Goal: Task Accomplishment & Management: Manage account settings

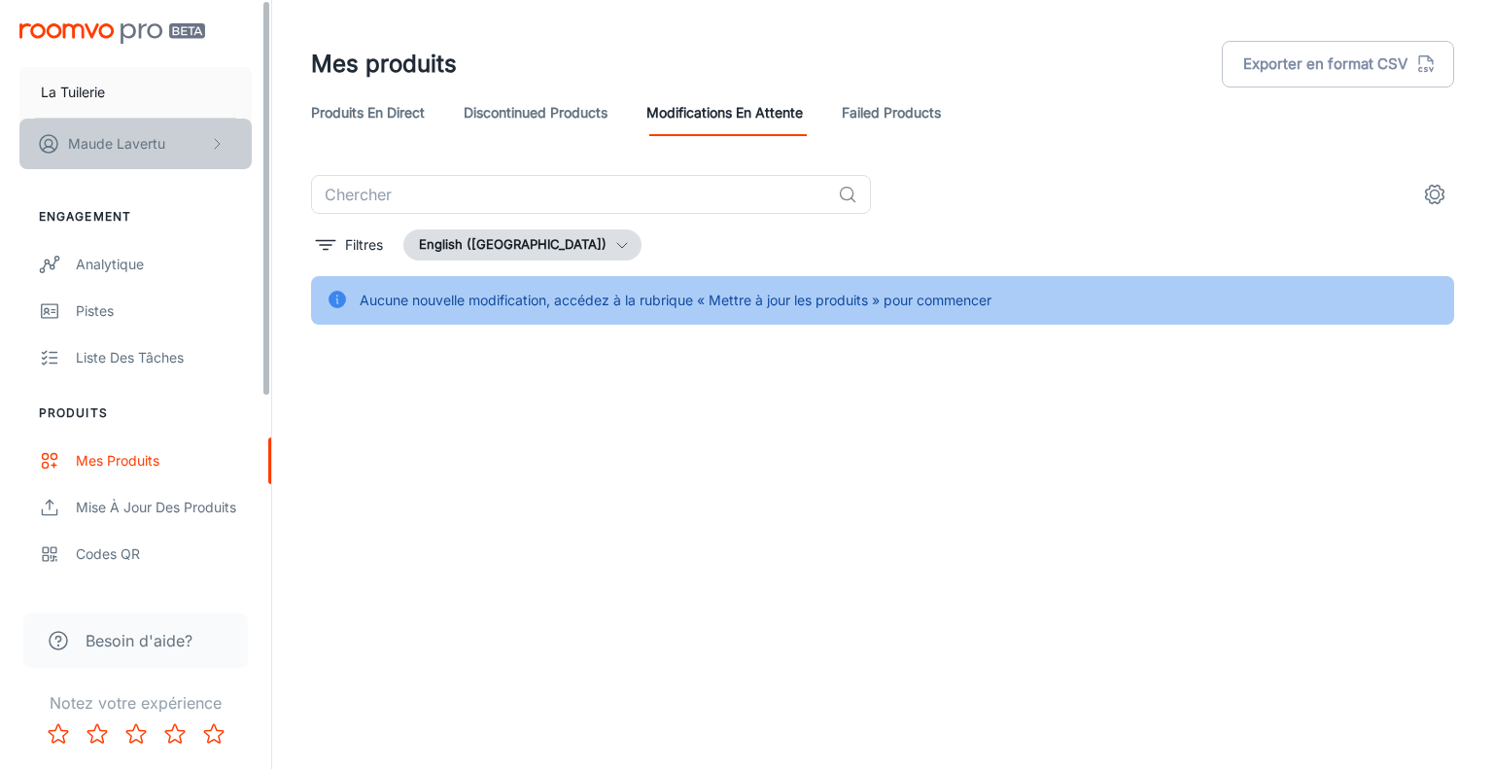
click at [159, 136] on p "[PERSON_NAME]" at bounding box center [116, 143] width 97 height 21
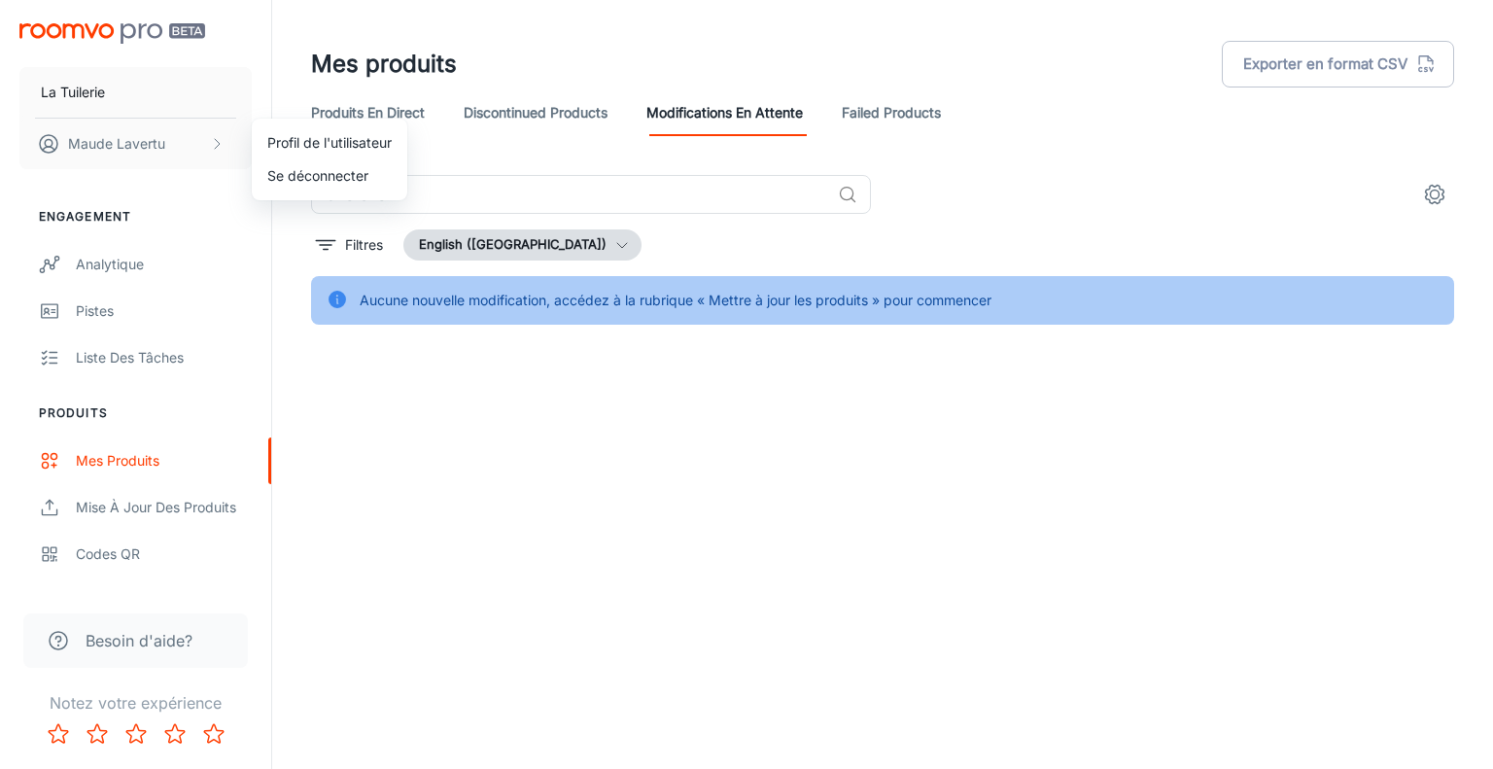
click at [268, 143] on li "Profil de l'utilisateur" at bounding box center [329, 142] width 155 height 33
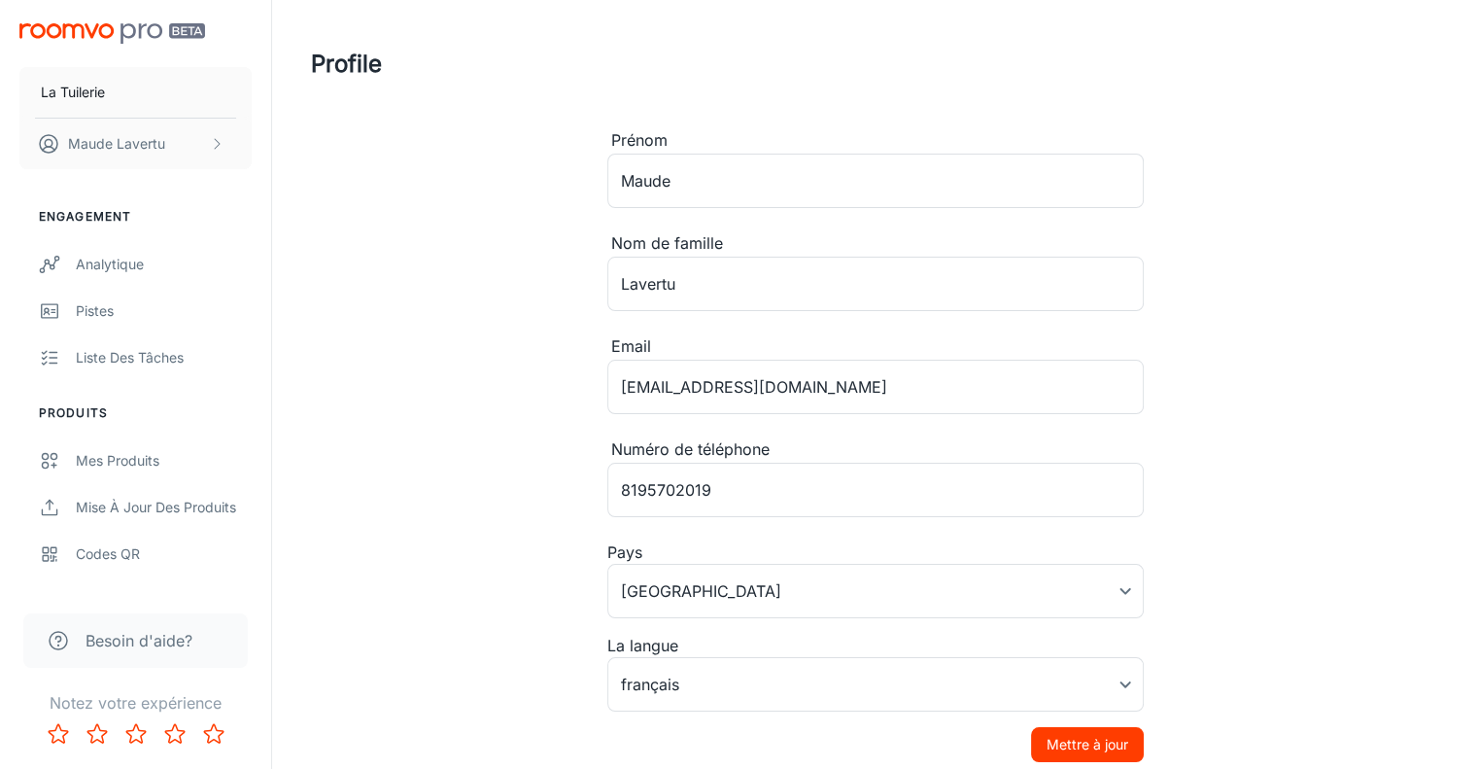
scroll to position [132, 0]
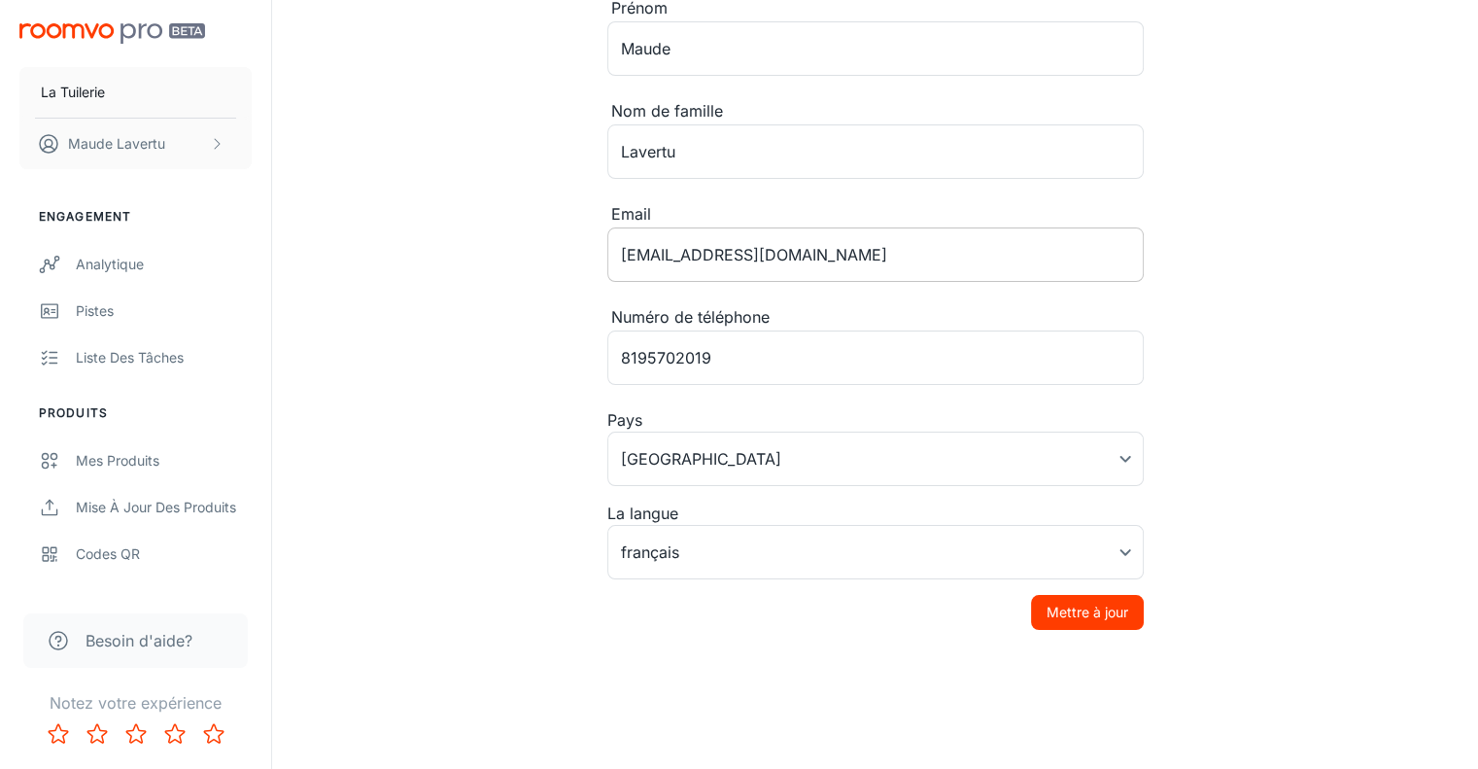
click at [785, 248] on input "[EMAIL_ADDRESS][DOMAIN_NAME]" at bounding box center [875, 254] width 536 height 54
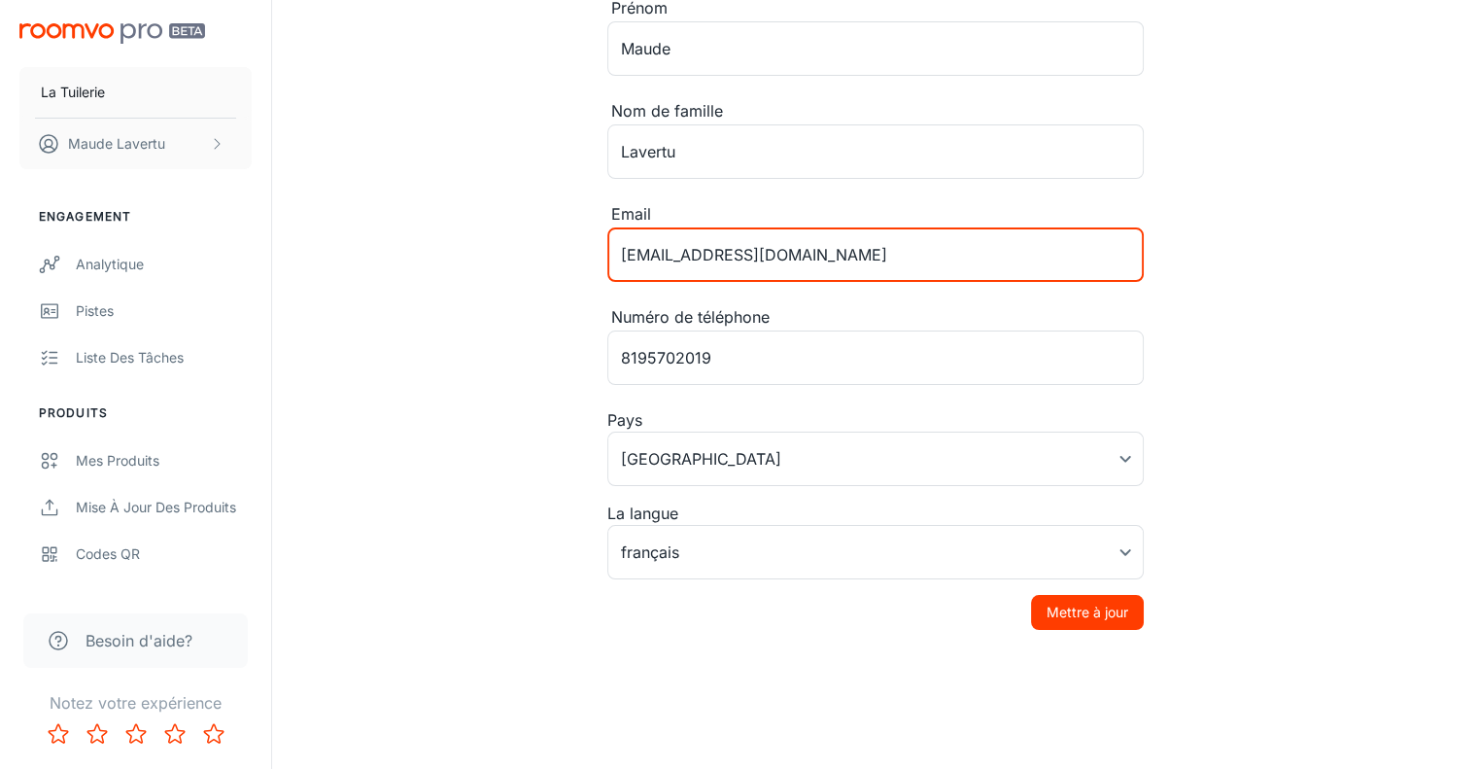
click at [785, 248] on input "[EMAIL_ADDRESS][DOMAIN_NAME]" at bounding box center [875, 254] width 536 height 54
paste input "laurencedrouin"
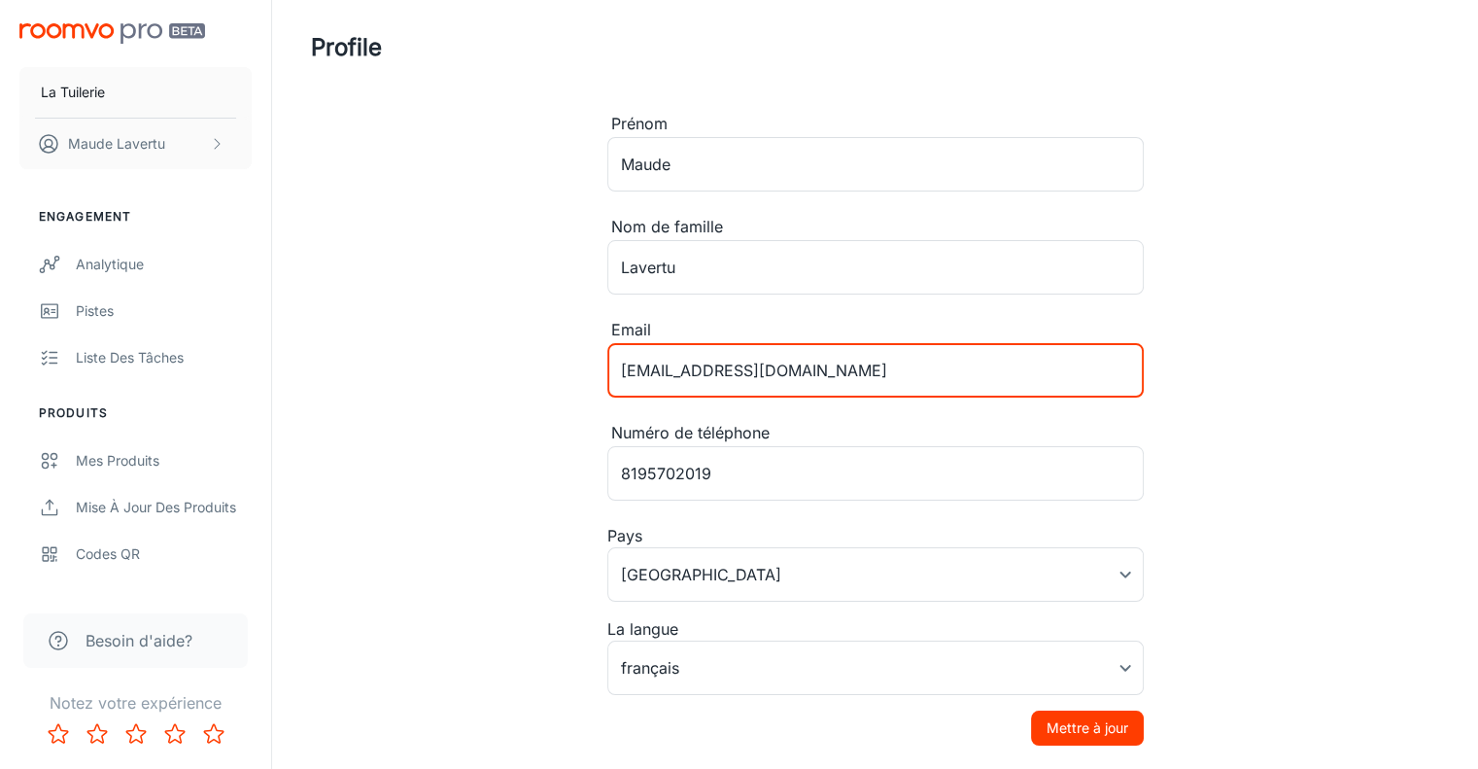
scroll to position [16, 0]
type input "[EMAIL_ADDRESS][DOMAIN_NAME]"
click at [721, 161] on input "Maude" at bounding box center [875, 165] width 536 height 54
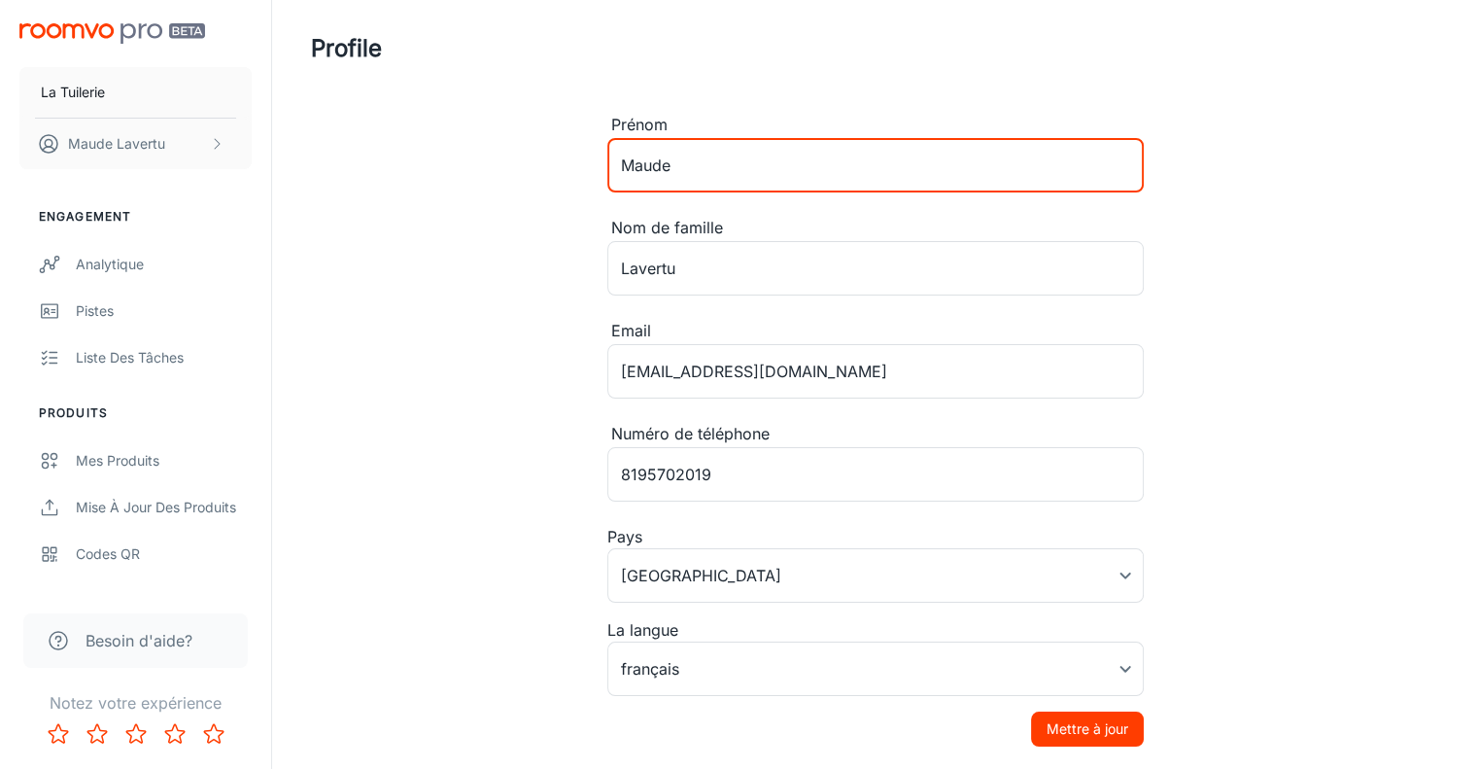
click at [721, 161] on input "Maude" at bounding box center [875, 165] width 536 height 54
type input "[PERSON_NAME]"
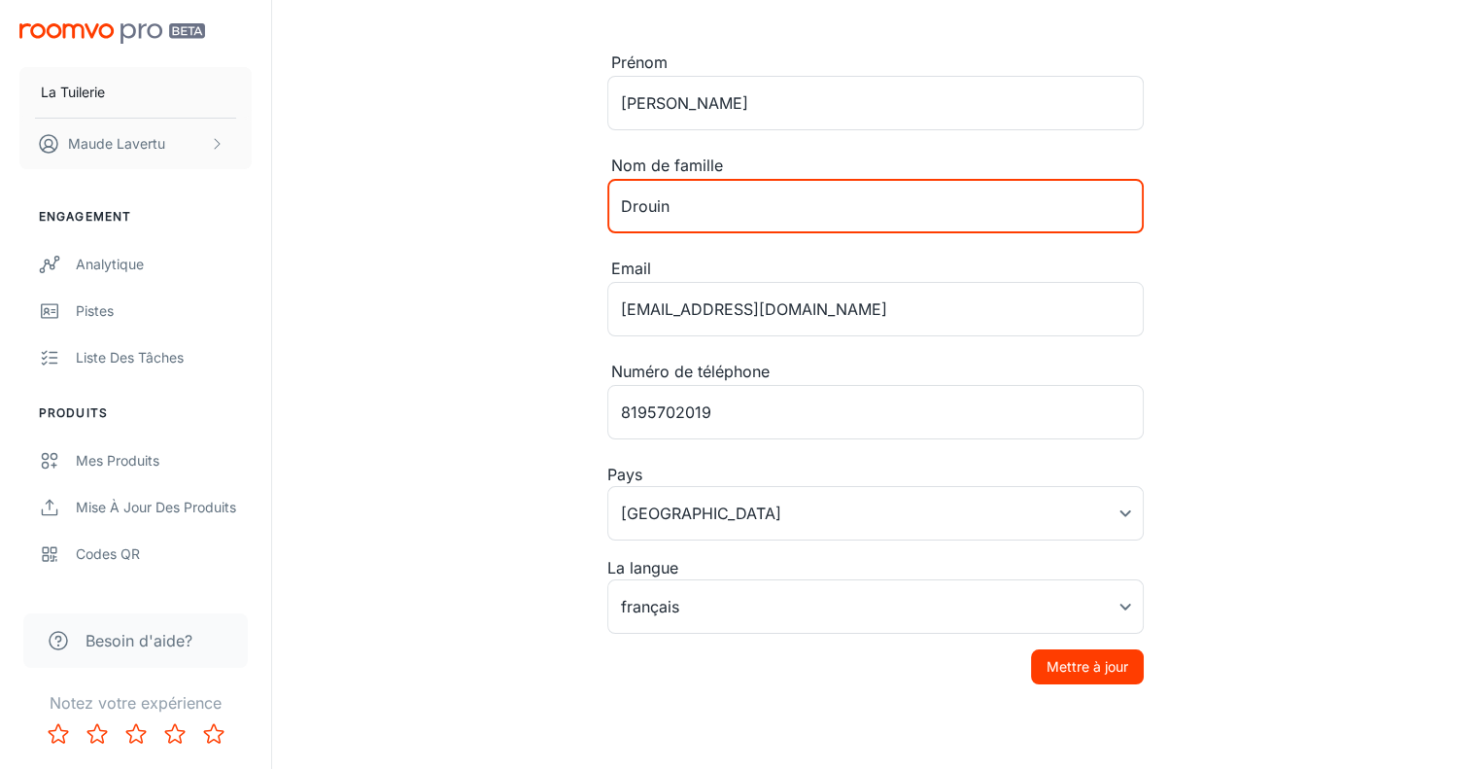
scroll to position [127, 0]
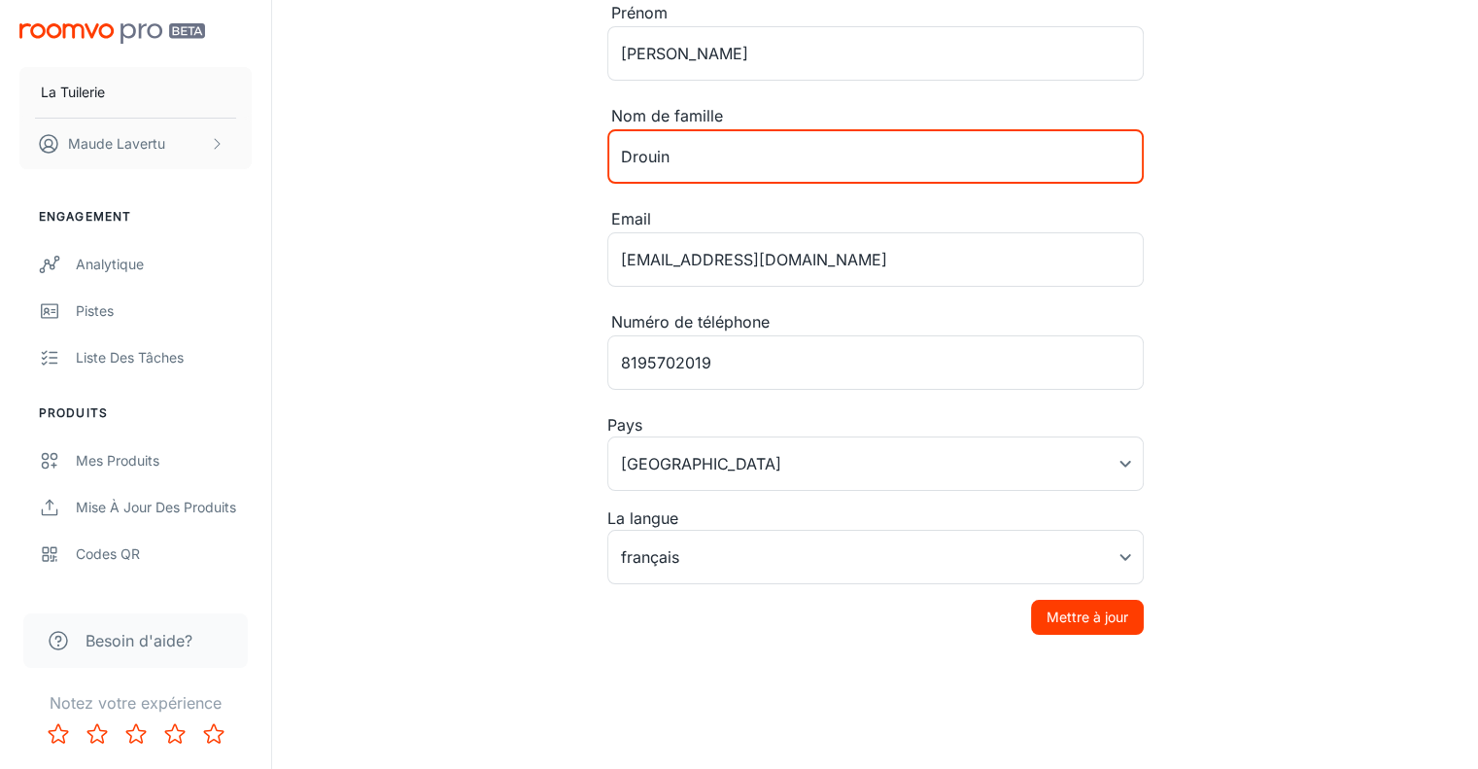
type input "Drouin"
click at [1090, 613] on button "Mettre à jour" at bounding box center [1087, 617] width 113 height 35
